Goal: Task Accomplishment & Management: Manage account settings

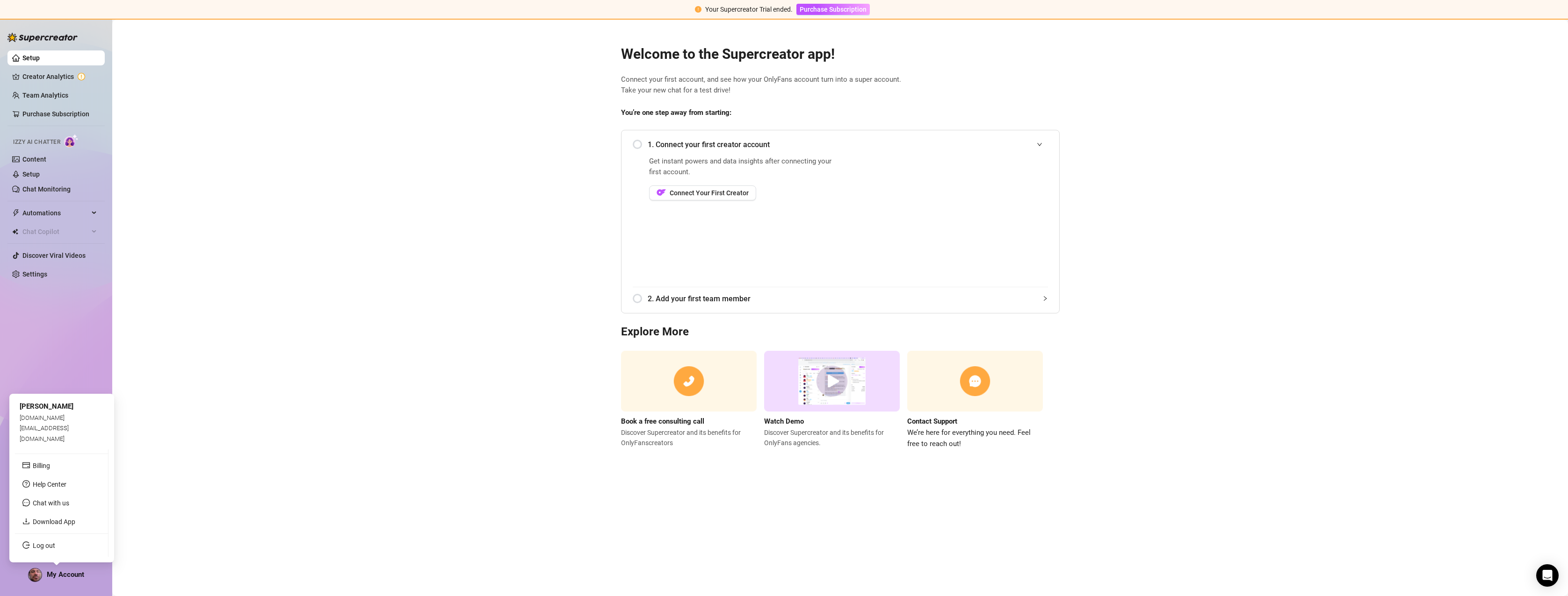
click at [49, 466] on link "Billing" at bounding box center [41, 466] width 17 height 8
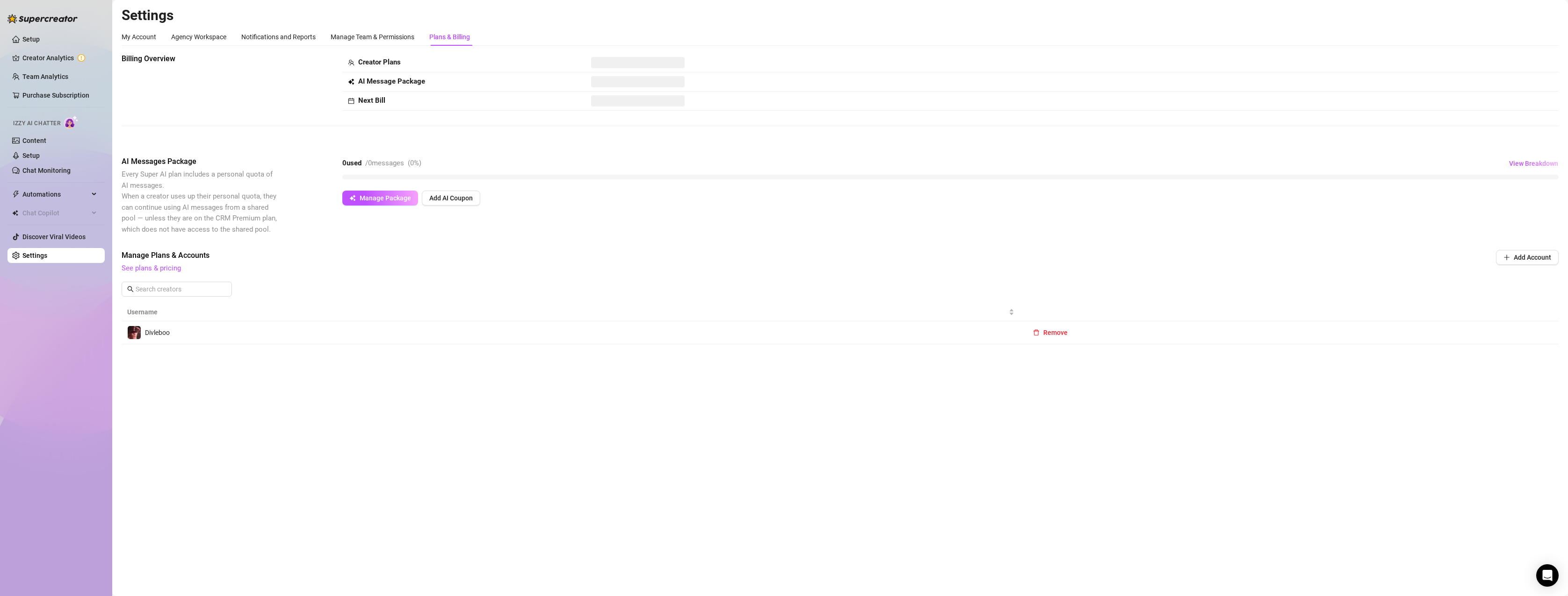
drag, startPoint x: 1037, startPoint y: 328, endPoint x: 1000, endPoint y: 402, distance: 82.7
click at [1000, 402] on main "Settings My Account Agency Workspace Notifications and Reports Manage Team & Pe…" at bounding box center [840, 298] width 1455 height 596
click at [1054, 333] on span "Remove" at bounding box center [1055, 332] width 24 height 8
click at [1114, 310] on span "OK" at bounding box center [1112, 308] width 9 height 8
drag, startPoint x: 150, startPoint y: 36, endPoint x: 134, endPoint y: 39, distance: 16.3
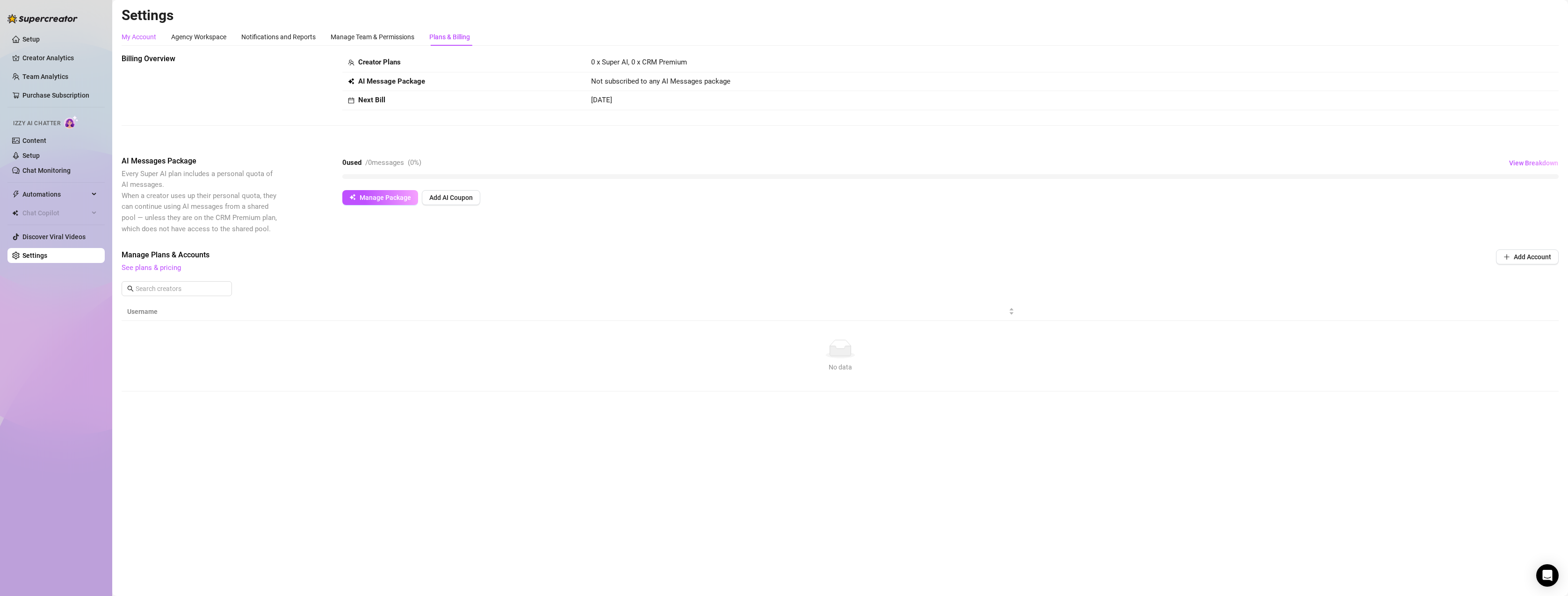
click at [134, 39] on div "My Account" at bounding box center [138, 36] width 34 height 10
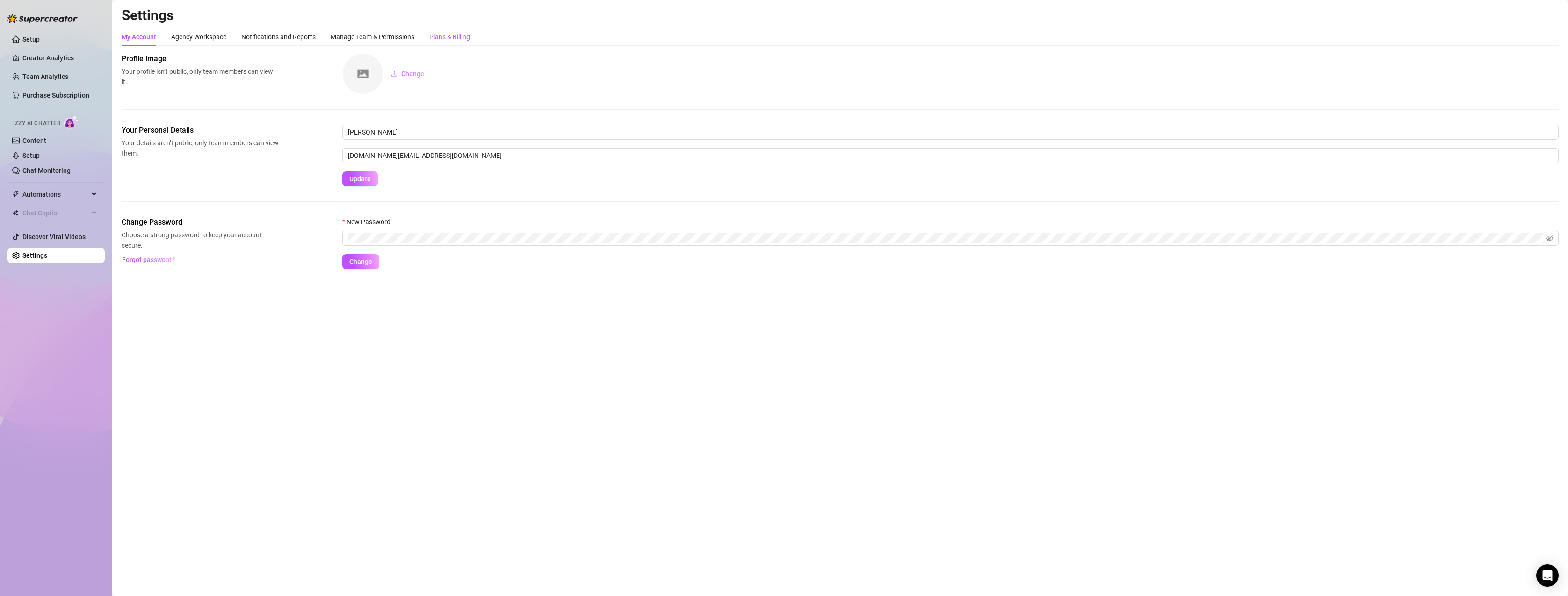
click at [458, 33] on div "Plans & Billing" at bounding box center [449, 36] width 41 height 10
